Goal: Go to known website: Go to known website

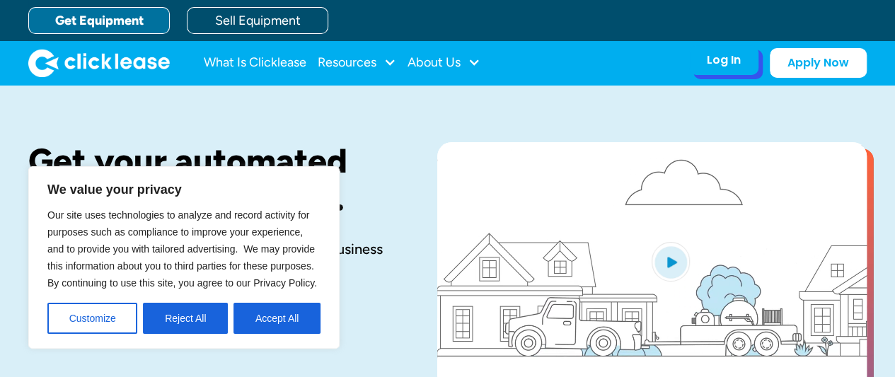
click at [714, 62] on div "Log In" at bounding box center [724, 60] width 34 height 14
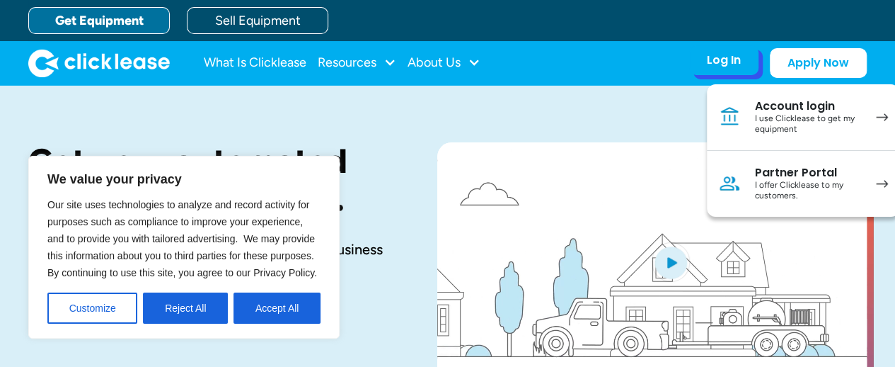
click at [784, 126] on div "I use Clicklease to get my equipment" at bounding box center [808, 124] width 107 height 22
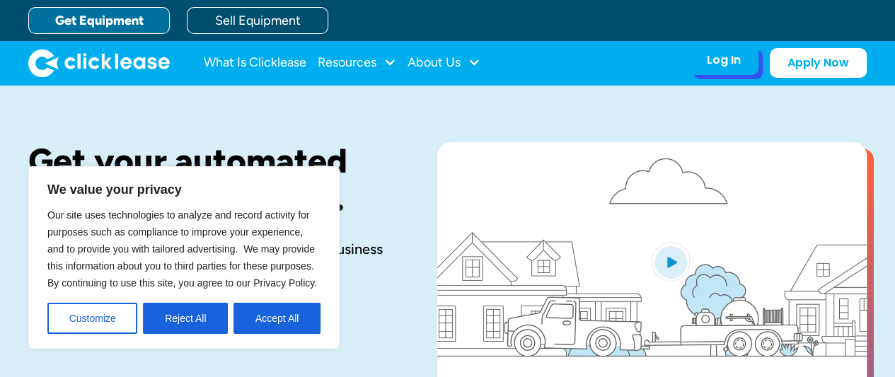
click at [713, 60] on div "Log In" at bounding box center [724, 60] width 34 height 14
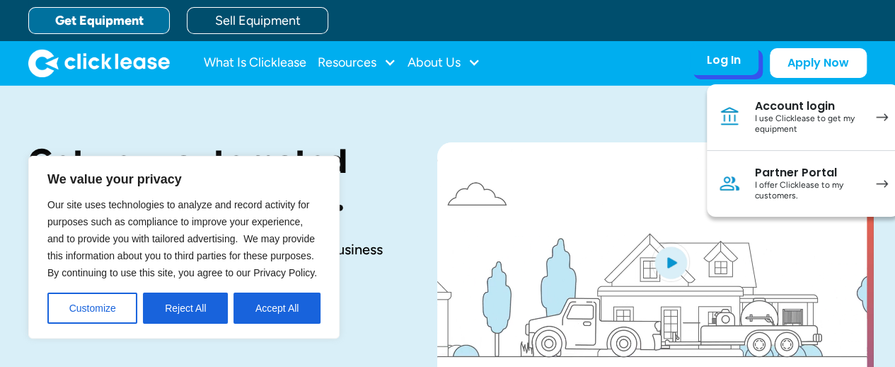
click at [789, 178] on div "Partner Portal" at bounding box center [808, 173] width 107 height 14
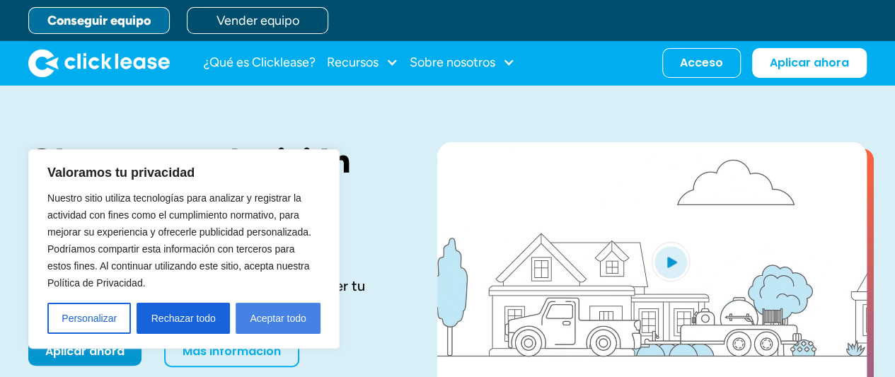
click at [283, 317] on font "Aceptar todo" at bounding box center [278, 318] width 56 height 11
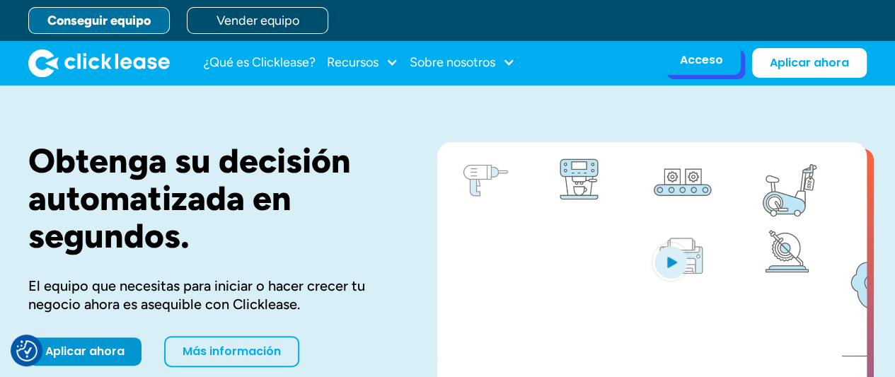
click at [713, 64] on font "Acceso" at bounding box center [701, 60] width 43 height 16
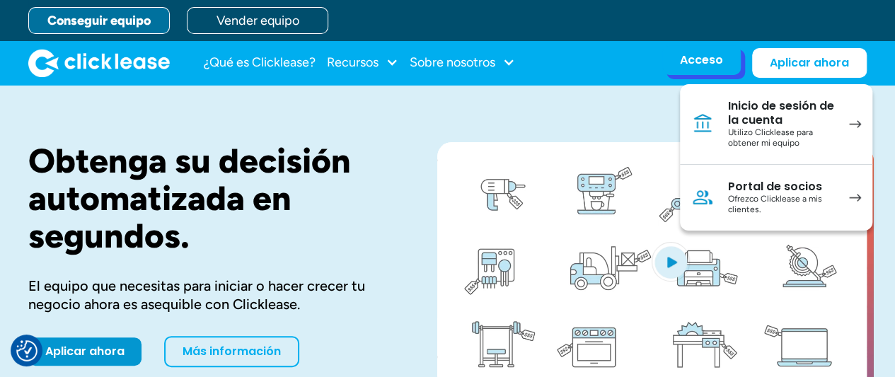
click at [780, 145] on font "Utilizo Clicklease para obtener mi equipo" at bounding box center [770, 137] width 85 height 21
